Goal: Transaction & Acquisition: Purchase product/service

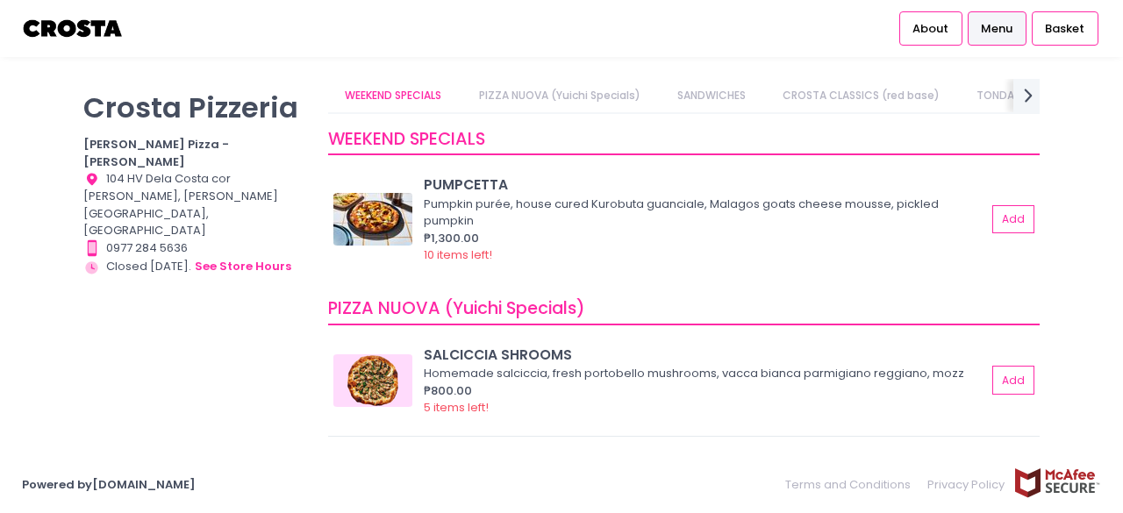
click at [1001, 31] on span "Menu" at bounding box center [997, 29] width 32 height 18
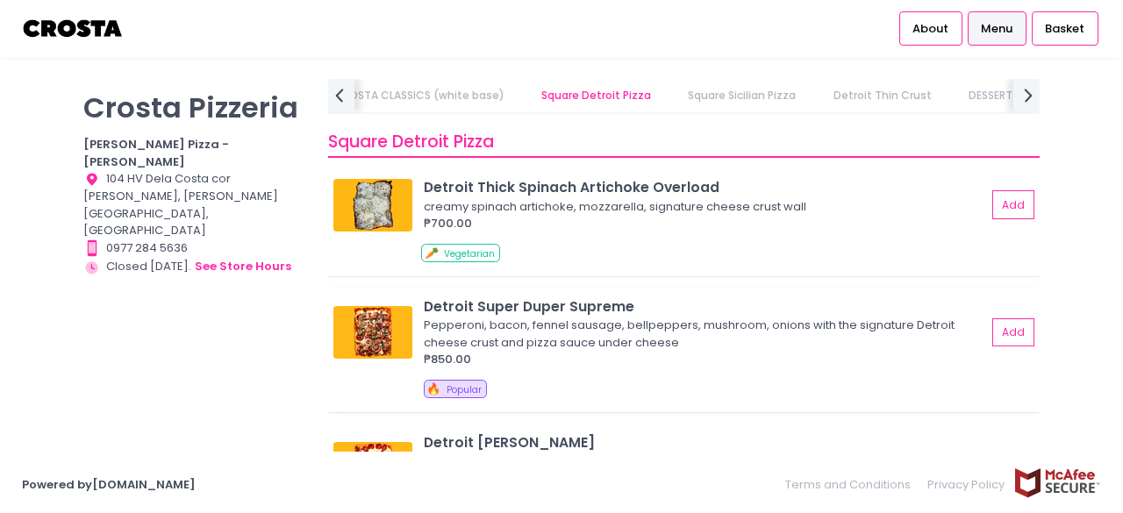
scroll to position [2281, 0]
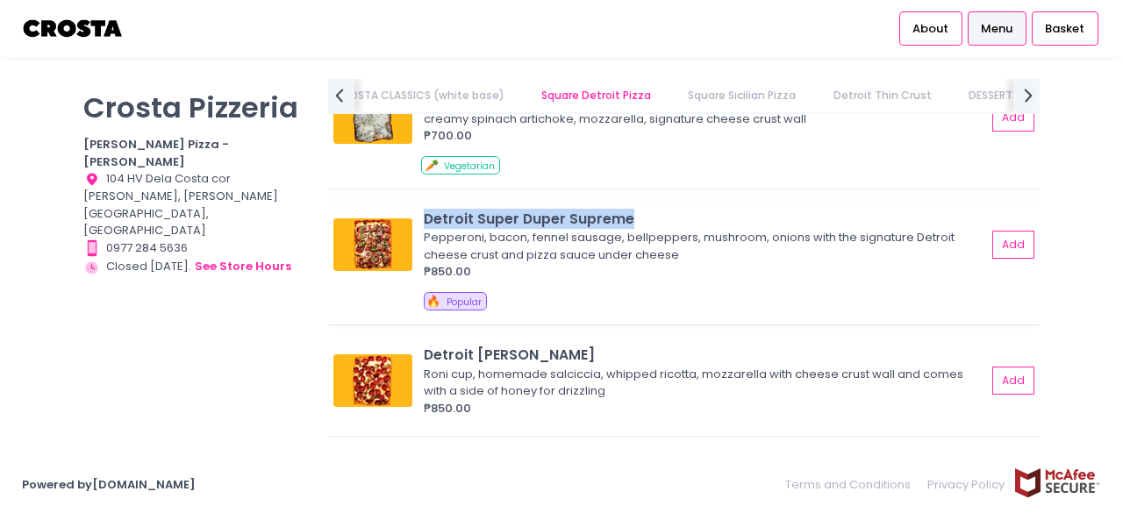
drag, startPoint x: 637, startPoint y: 218, endPoint x: 425, endPoint y: 224, distance: 212.4
click at [425, 224] on div "Detroit Super Duper Supreme" at bounding box center [705, 219] width 562 height 20
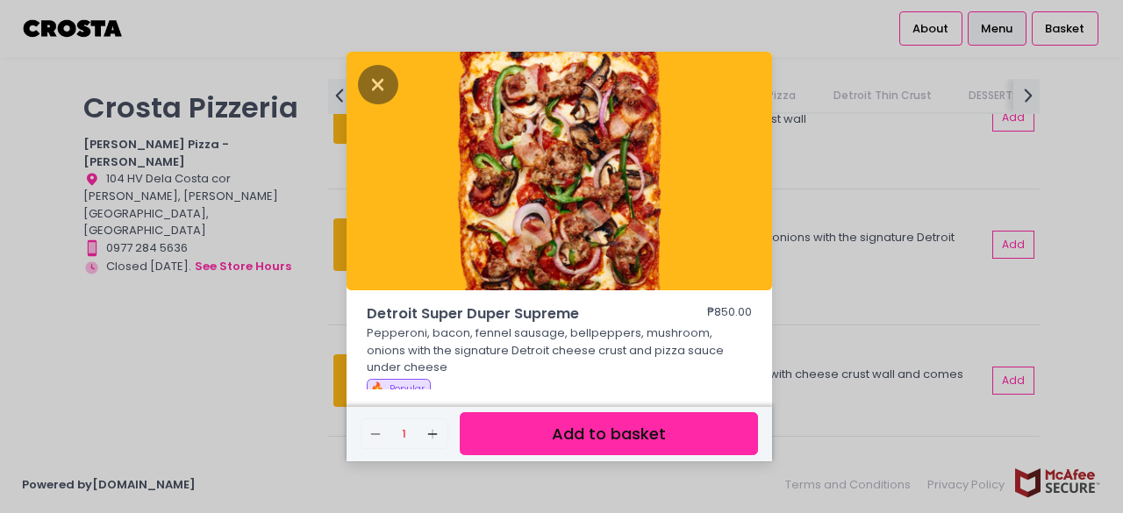
click at [254, 347] on div "Detroit Super Duper Supreme ₱850.00 Pepperoni, bacon, fennel sausage, bellpeppe…" at bounding box center [561, 256] width 1123 height 513
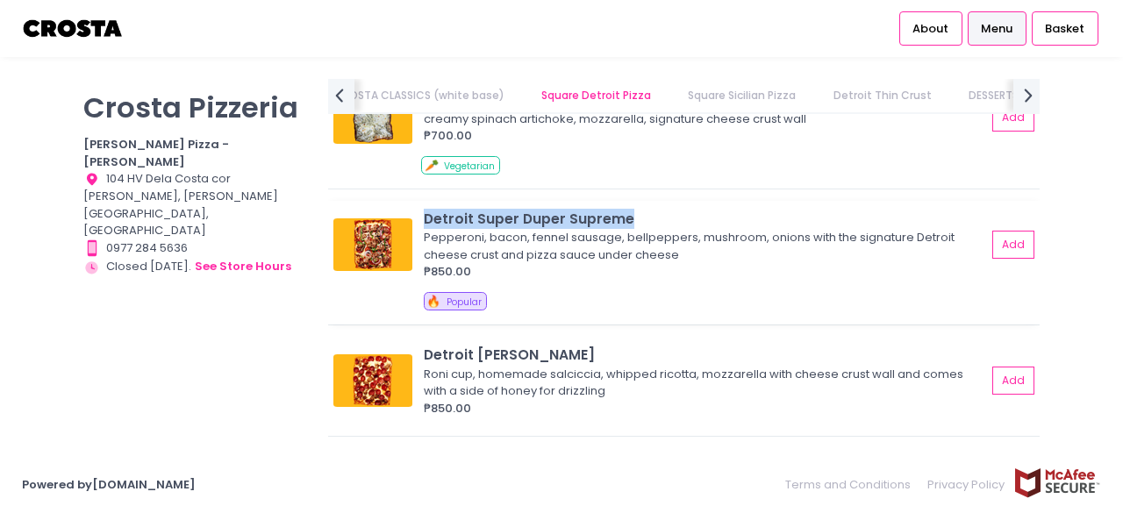
drag, startPoint x: 426, startPoint y: 217, endPoint x: 626, endPoint y: 224, distance: 201.1
click at [626, 224] on div "Detroit Super Duper Supreme" at bounding box center [705, 219] width 562 height 20
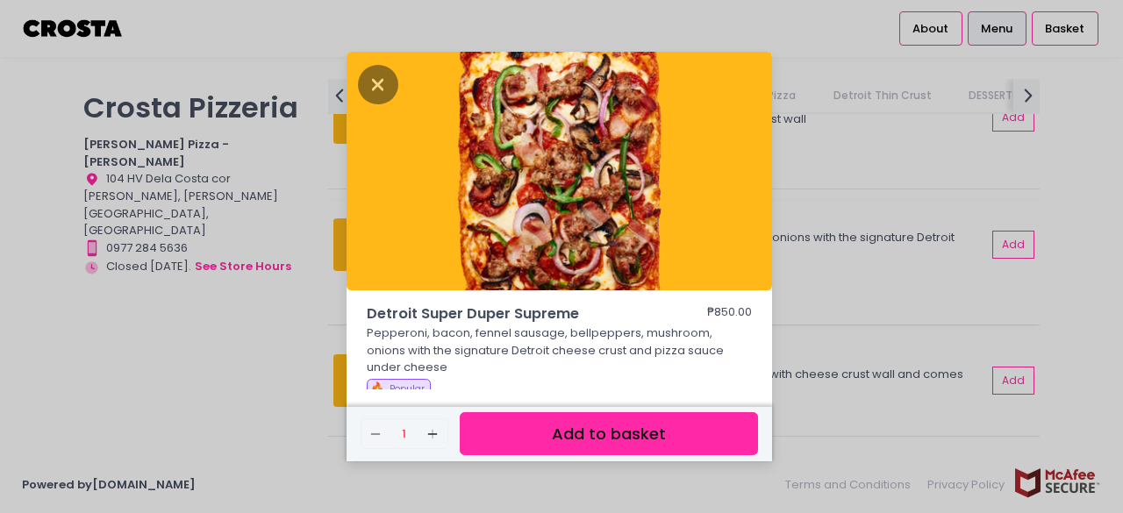
copy div "Detroit Super Duper Supreme"
click at [394, 75] on icon "Close" at bounding box center [378, 84] width 40 height 39
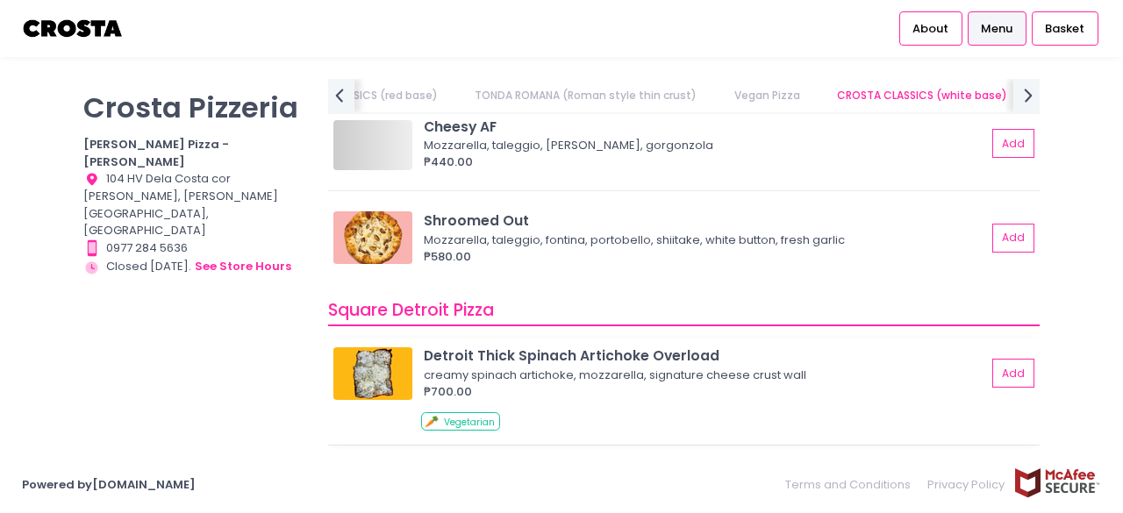
scroll to position [2018, 0]
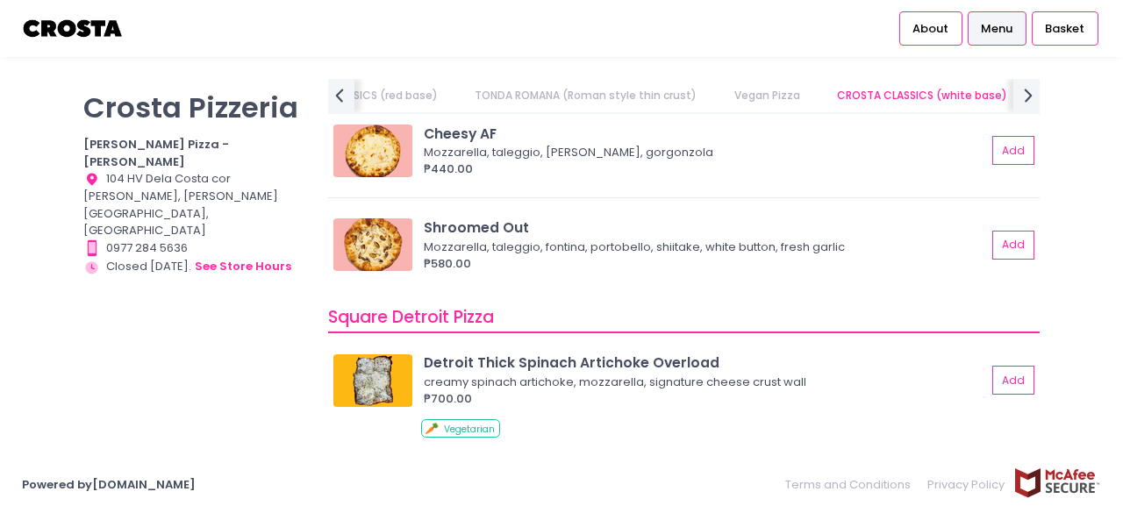
click at [168, 340] on div "[PERSON_NAME] Pizzeria [PERSON_NAME] Pizza - [PERSON_NAME] Location Created wit…" at bounding box center [195, 248] width 245 height 338
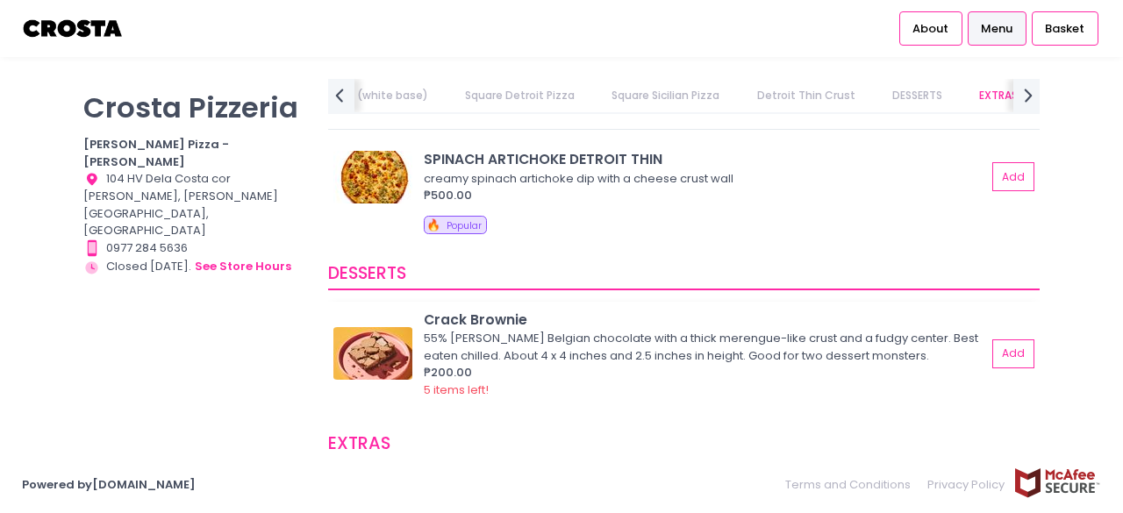
scroll to position [3334, 0]
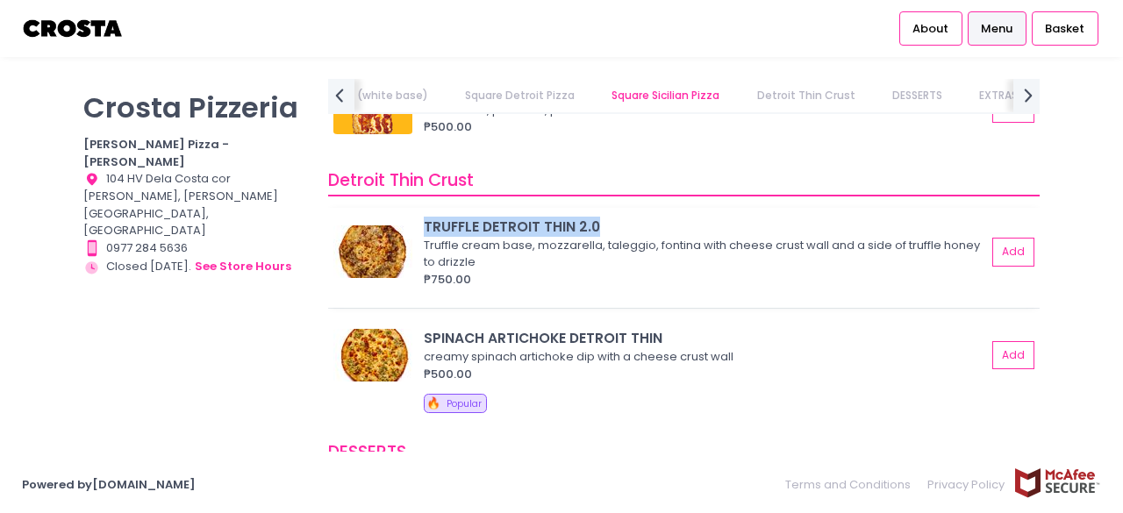
drag, startPoint x: 612, startPoint y: 222, endPoint x: 425, endPoint y: 217, distance: 187.0
click at [425, 217] on div "TRUFFLE DETROIT THIN 2.0" at bounding box center [705, 227] width 562 height 20
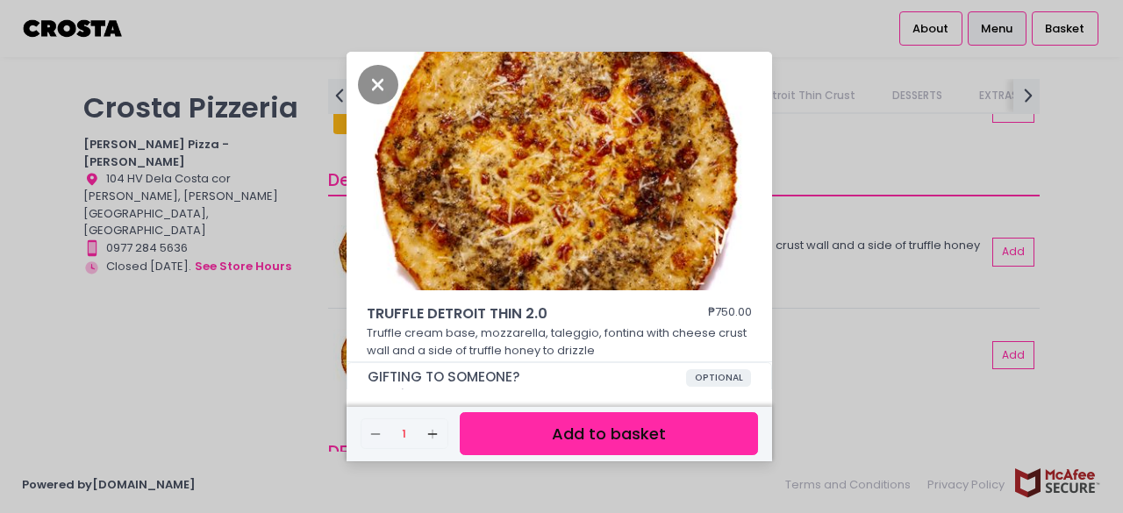
copy div "TRUFFLE DETROIT THIN 2.0"
click at [379, 84] on icon "Close" at bounding box center [378, 84] width 40 height 39
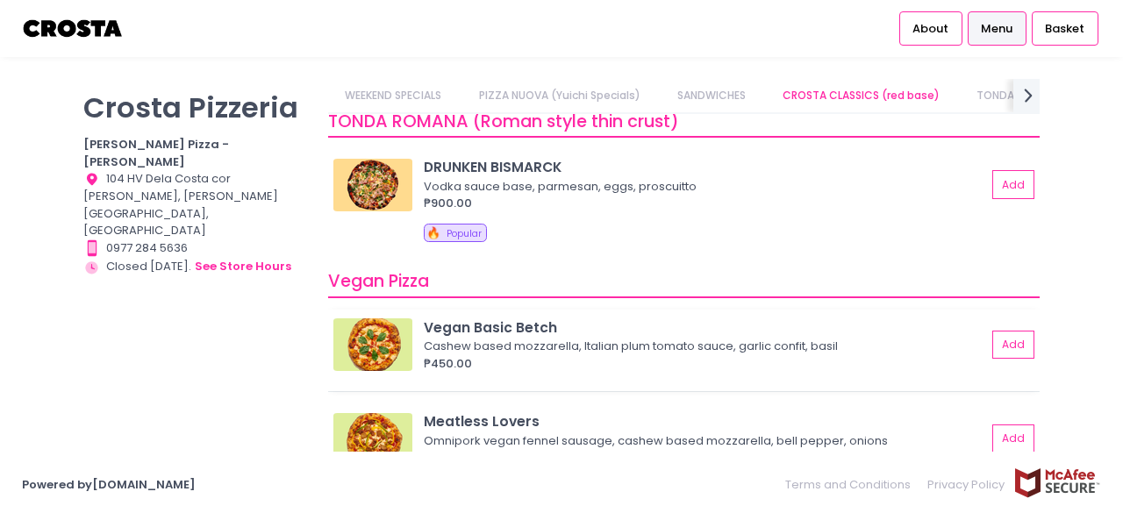
scroll to position [1228, 0]
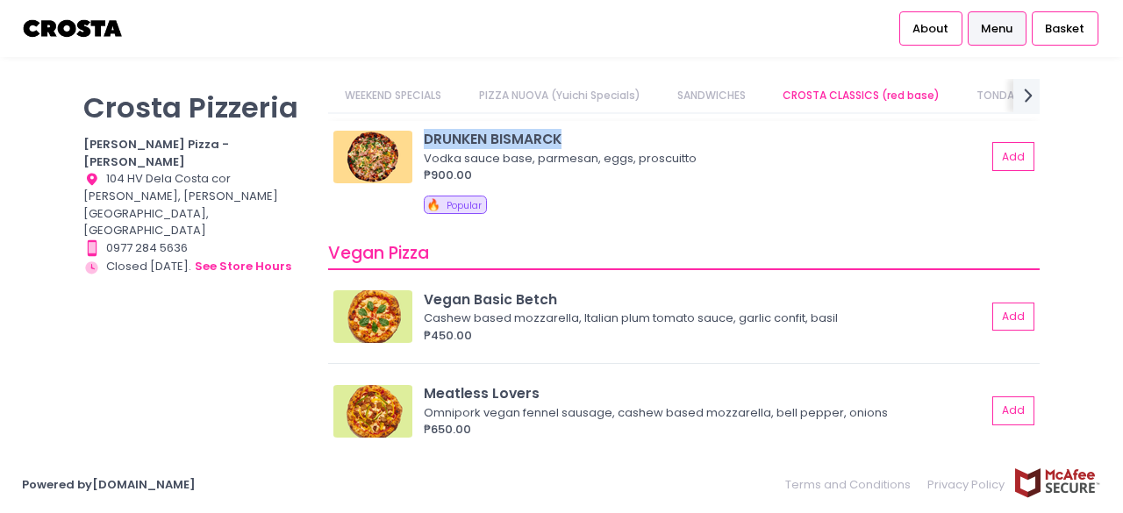
drag, startPoint x: 580, startPoint y: 136, endPoint x: 419, endPoint y: 140, distance: 161.5
click at [419, 140] on div "DRUNKEN BISMARCK Vodka sauce base, parmesan, eggs, proscuitto ₱900.00 Add" at bounding box center [683, 156] width 700 height 54
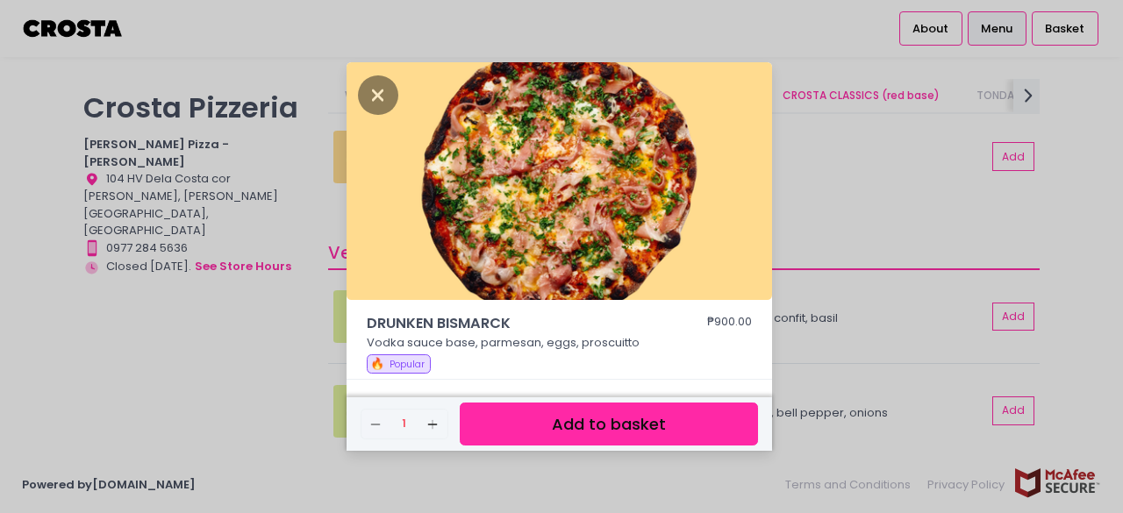
copy div "DRUNKEN BISMARCK"
click at [363, 96] on icon "Close" at bounding box center [378, 94] width 40 height 39
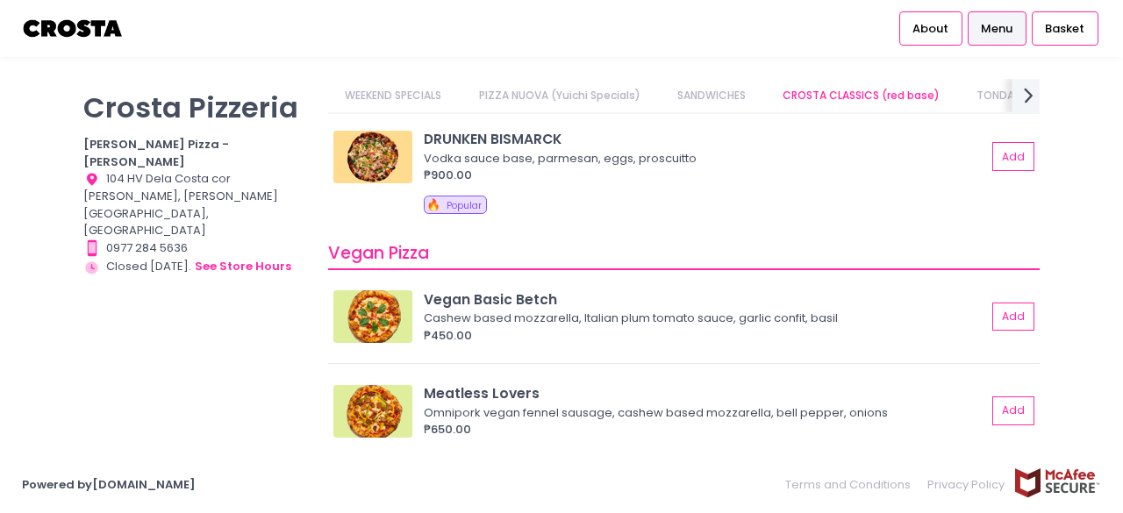
click at [1032, 94] on icon at bounding box center [1028, 95] width 9 height 15
click at [1034, 96] on icon "next Created with Sketch." at bounding box center [1028, 94] width 25 height 25
click at [950, 96] on link "EXTRAS" at bounding box center [944, 95] width 73 height 33
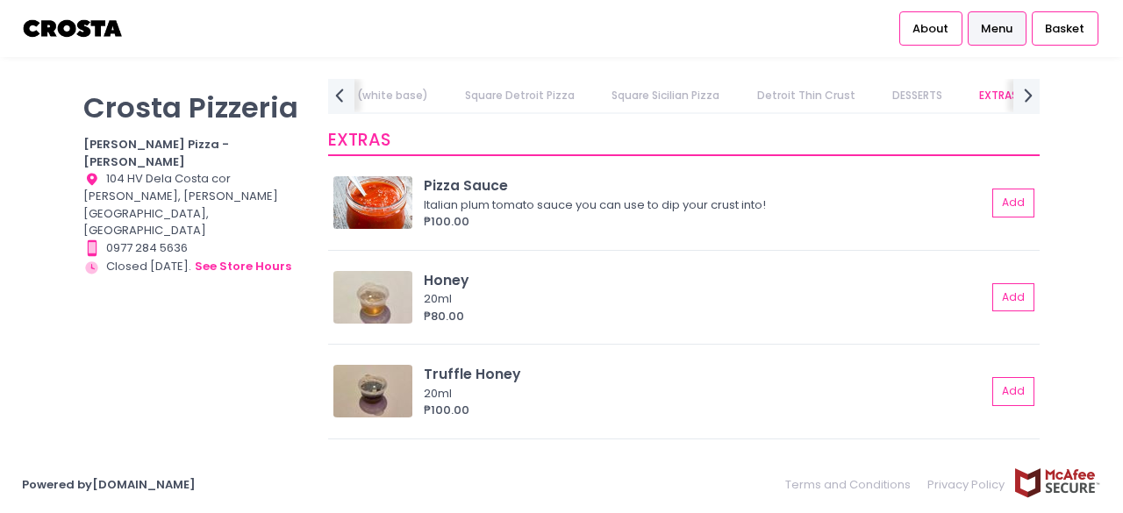
scroll to position [3814, 0]
